Goal: Task Accomplishment & Management: Manage account settings

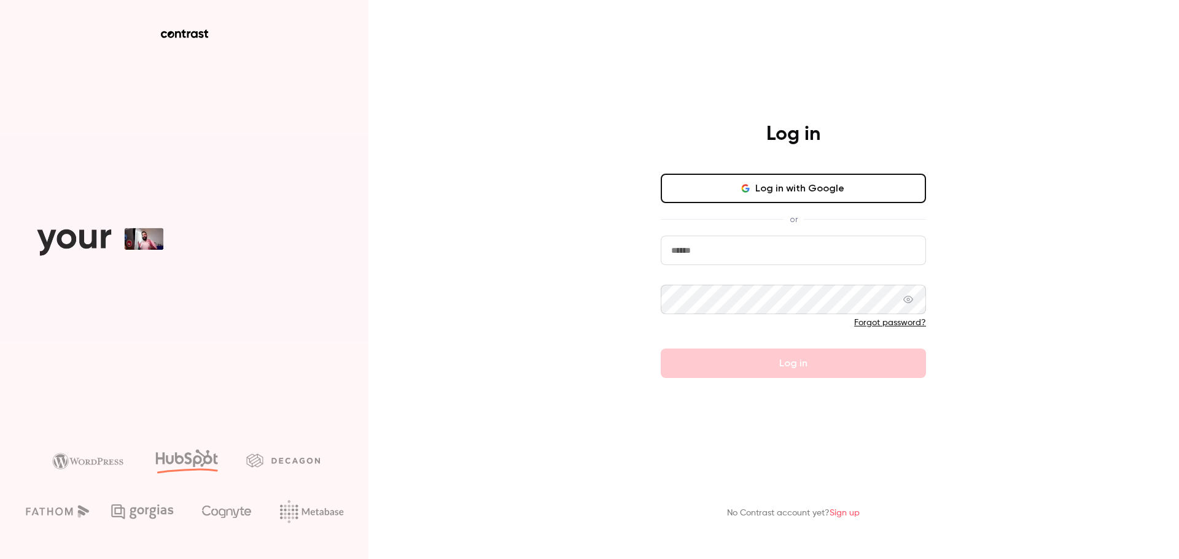
click at [728, 192] on button "Log in with Google" at bounding box center [793, 188] width 265 height 29
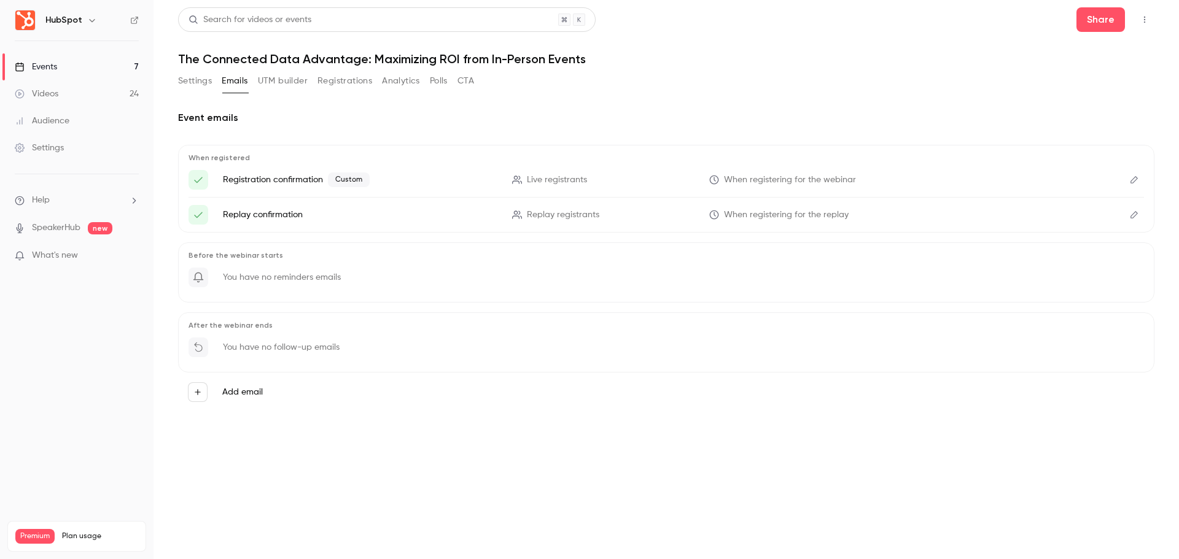
click at [189, 82] on button "Settings" at bounding box center [195, 81] width 34 height 20
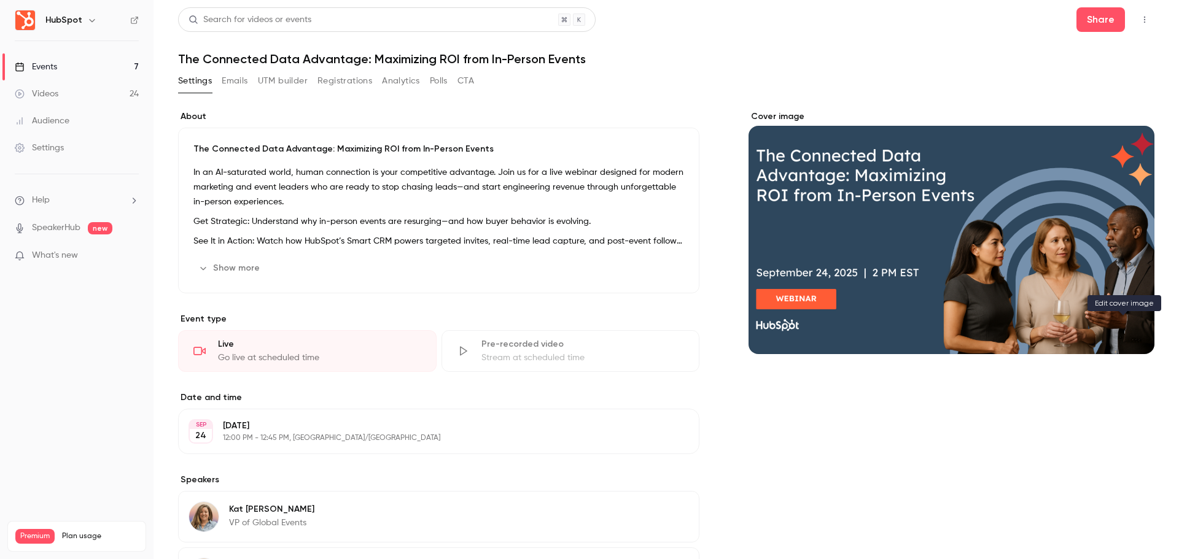
click at [1123, 336] on button "Cover image" at bounding box center [1132, 332] width 25 height 25
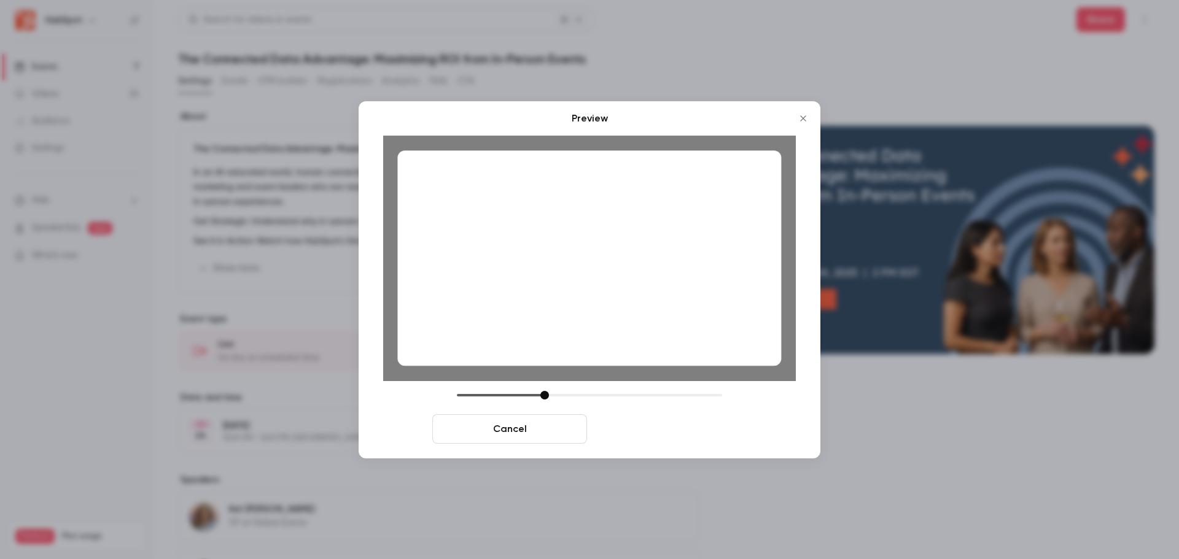
click at [690, 434] on button "Save cover" at bounding box center [669, 428] width 155 height 29
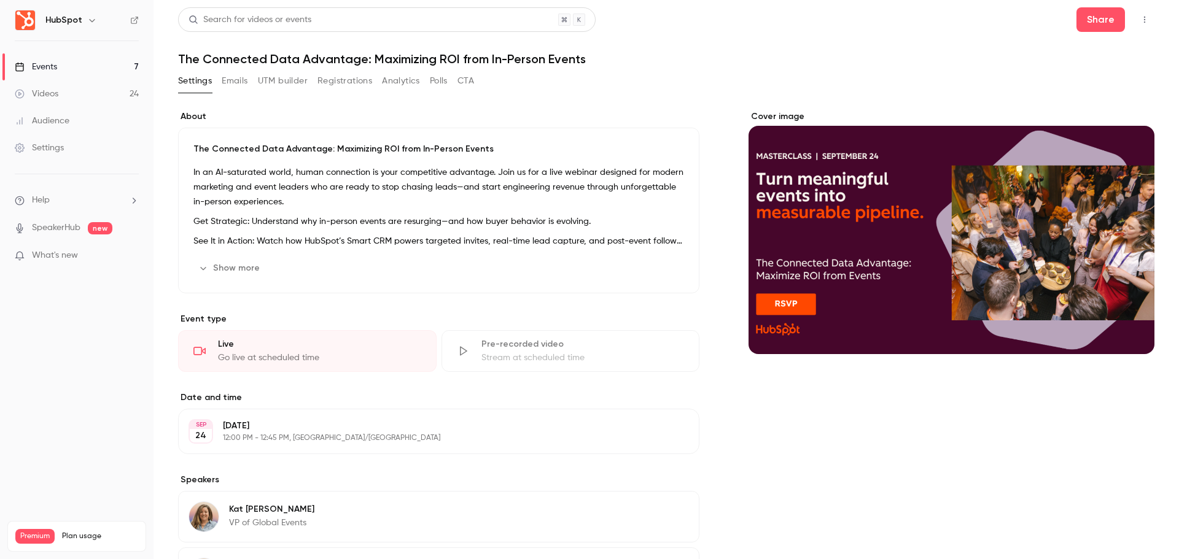
click at [103, 68] on link "Events 7" at bounding box center [77, 66] width 154 height 27
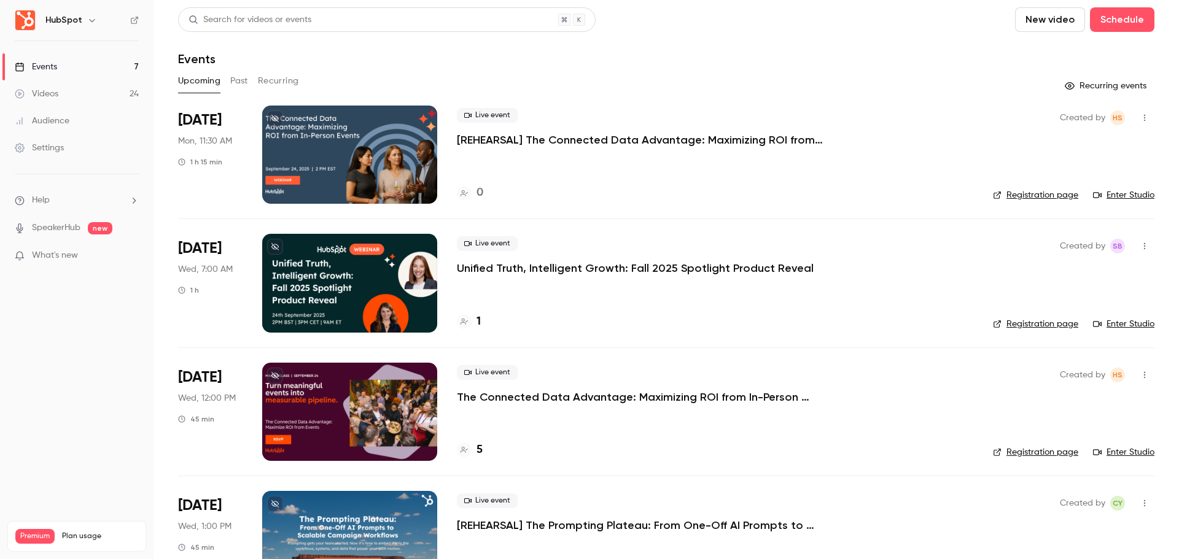
click at [364, 166] on div at bounding box center [349, 155] width 175 height 98
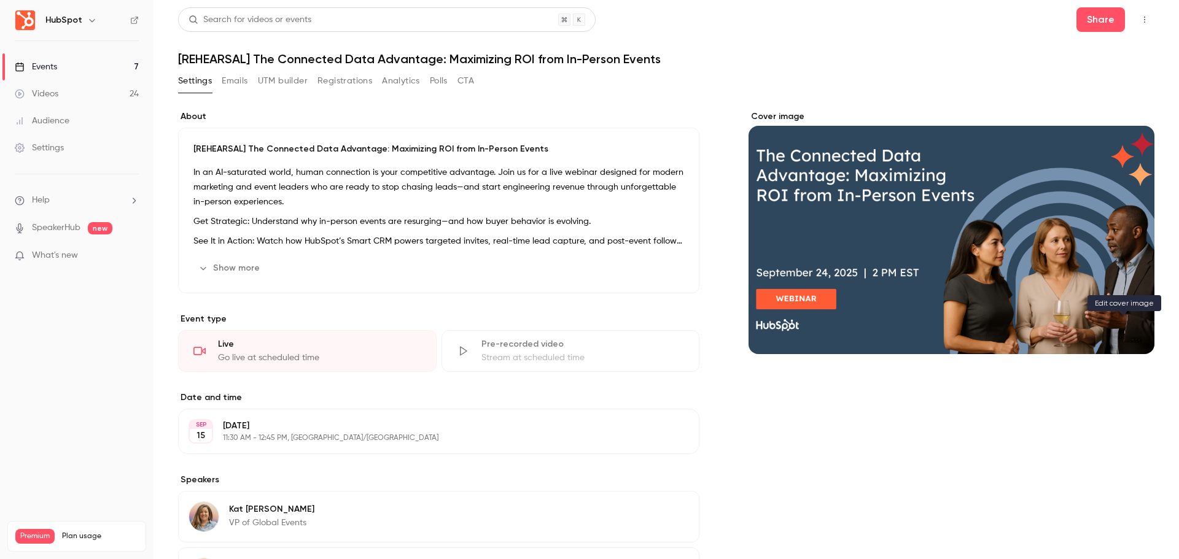
click at [1127, 333] on icon "Cover image" at bounding box center [1133, 332] width 14 height 10
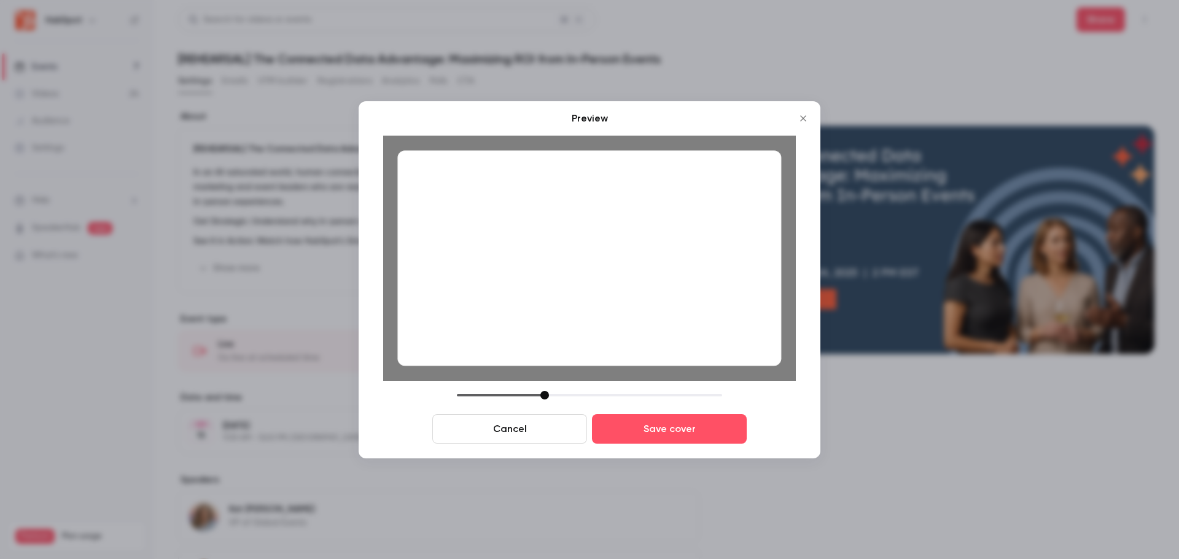
click at [664, 364] on div at bounding box center [589, 258] width 384 height 216
click at [675, 426] on button "Save cover" at bounding box center [669, 428] width 155 height 29
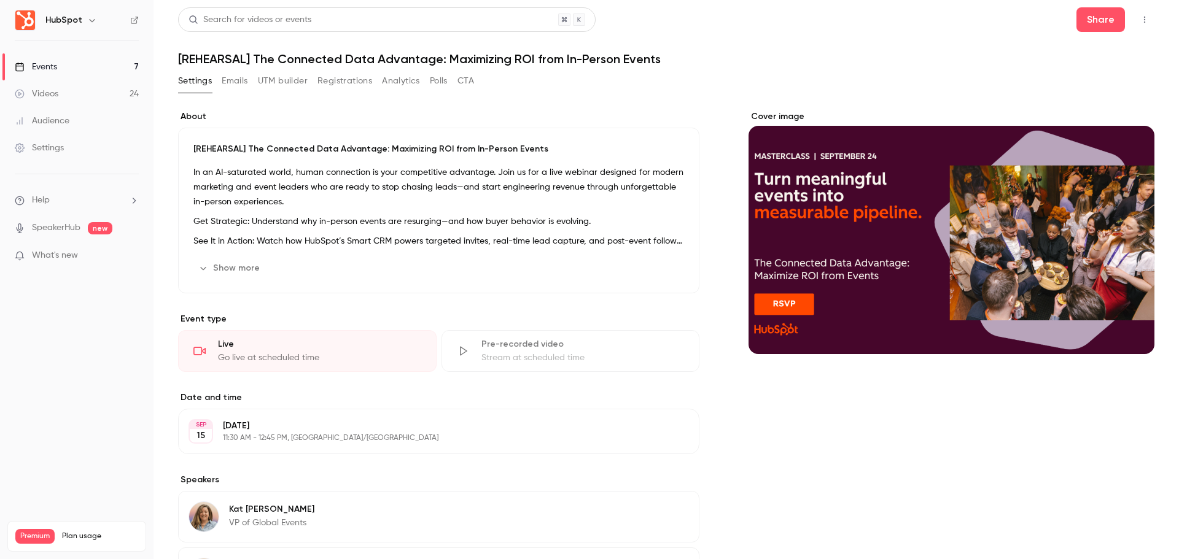
click at [126, 66] on link "Events 7" at bounding box center [77, 66] width 154 height 27
